Goal: Answer question/provide support

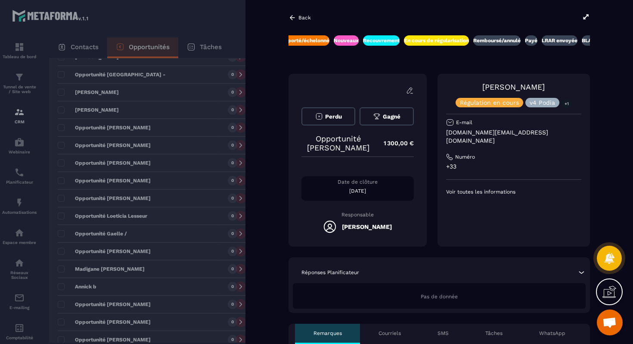
click at [479, 131] on p "[DOMAIN_NAME][EMAIL_ADDRESS][DOMAIN_NAME]" at bounding box center [513, 136] width 135 height 16
copy div "[DOMAIN_NAME][EMAIL_ADDRESS][DOMAIN_NAME]"
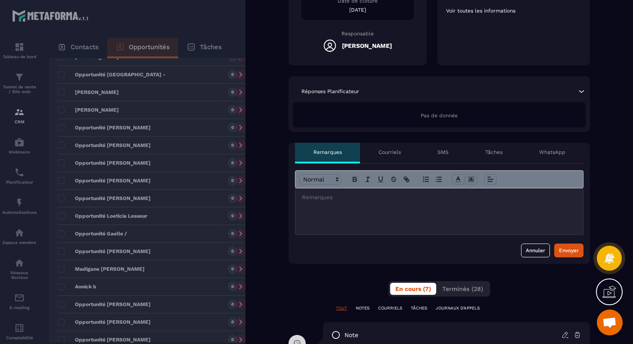
scroll to position [246, 0]
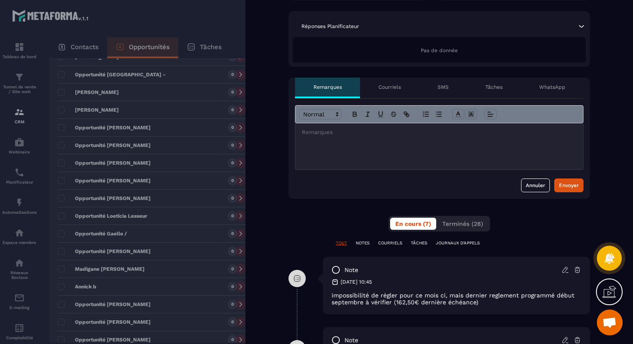
click at [437, 139] on div at bounding box center [439, 146] width 288 height 46
drag, startPoint x: 393, startPoint y: 302, endPoint x: 463, endPoint y: 308, distance: 70.9
click at [463, 308] on div "note [DATE] 10:45 impossibilité de régler pour ce mois ci, mais dernier regleme…" at bounding box center [456, 285] width 267 height 57
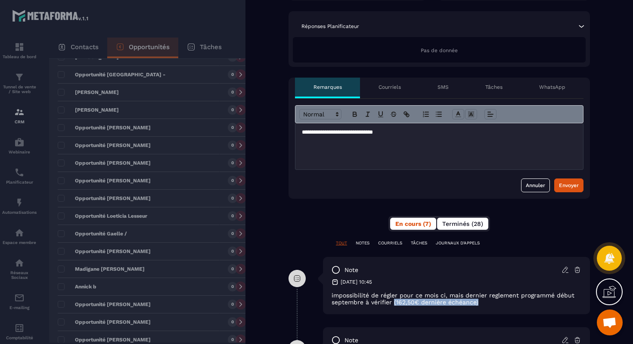
copy p "(162,50€ dernière échéance)"
click at [431, 133] on p "**********" at bounding box center [439, 132] width 275 height 8
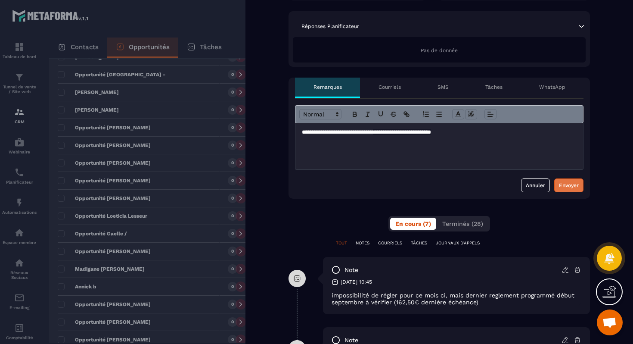
click at [563, 183] on div "Envoyer" at bounding box center [569, 185] width 20 height 9
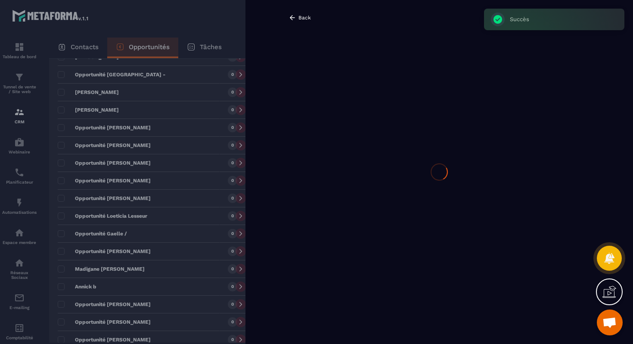
scroll to position [0, 0]
click at [170, 143] on div at bounding box center [316, 172] width 633 height 344
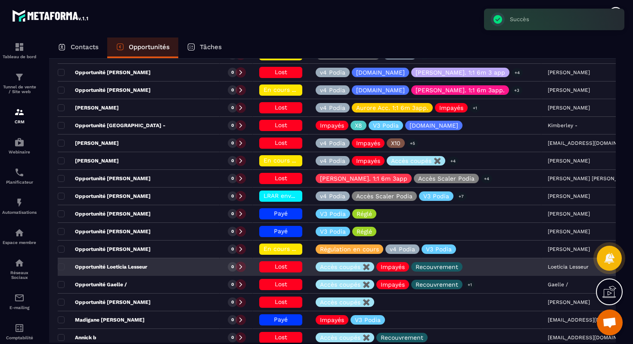
scroll to position [194, 0]
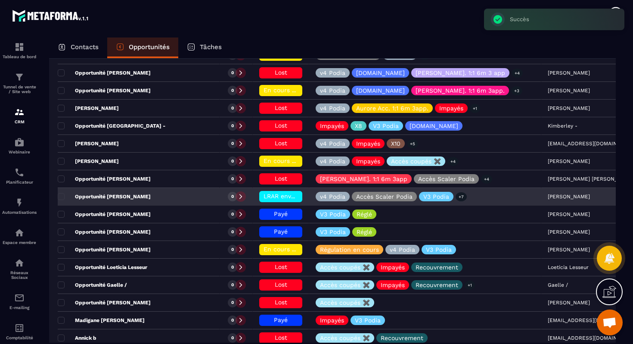
click at [147, 195] on div "Opportunité [PERSON_NAME]" at bounding box center [139, 196] width 162 height 17
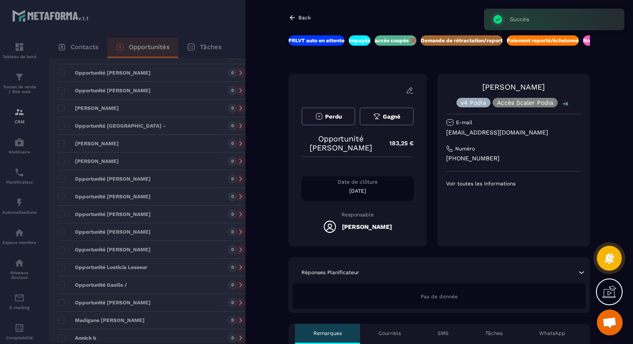
scroll to position [0, 10]
